Goal: Task Accomplishment & Management: Use online tool/utility

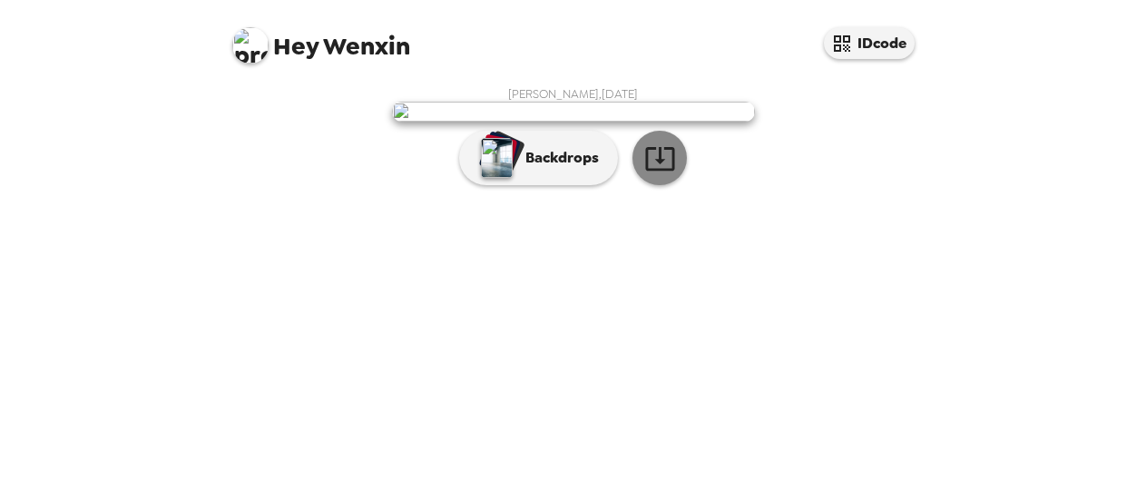
scroll to position [163, 0]
click at [655, 171] on icon "button" at bounding box center [659, 159] width 29 height 24
